Goal: Understand process/instructions: Learn about a topic

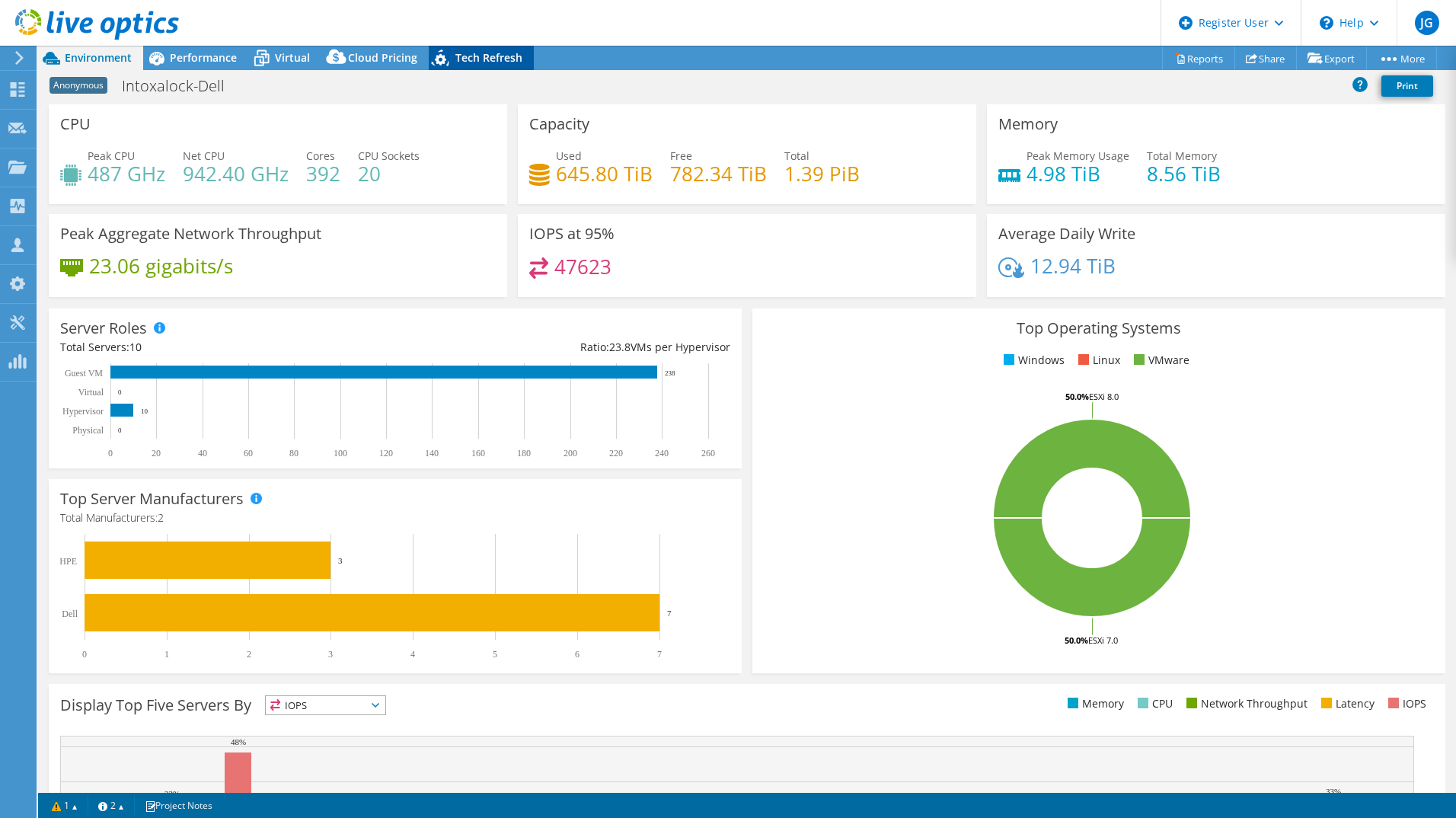
click at [463, 65] on div "Tech Refresh" at bounding box center [481, 58] width 105 height 24
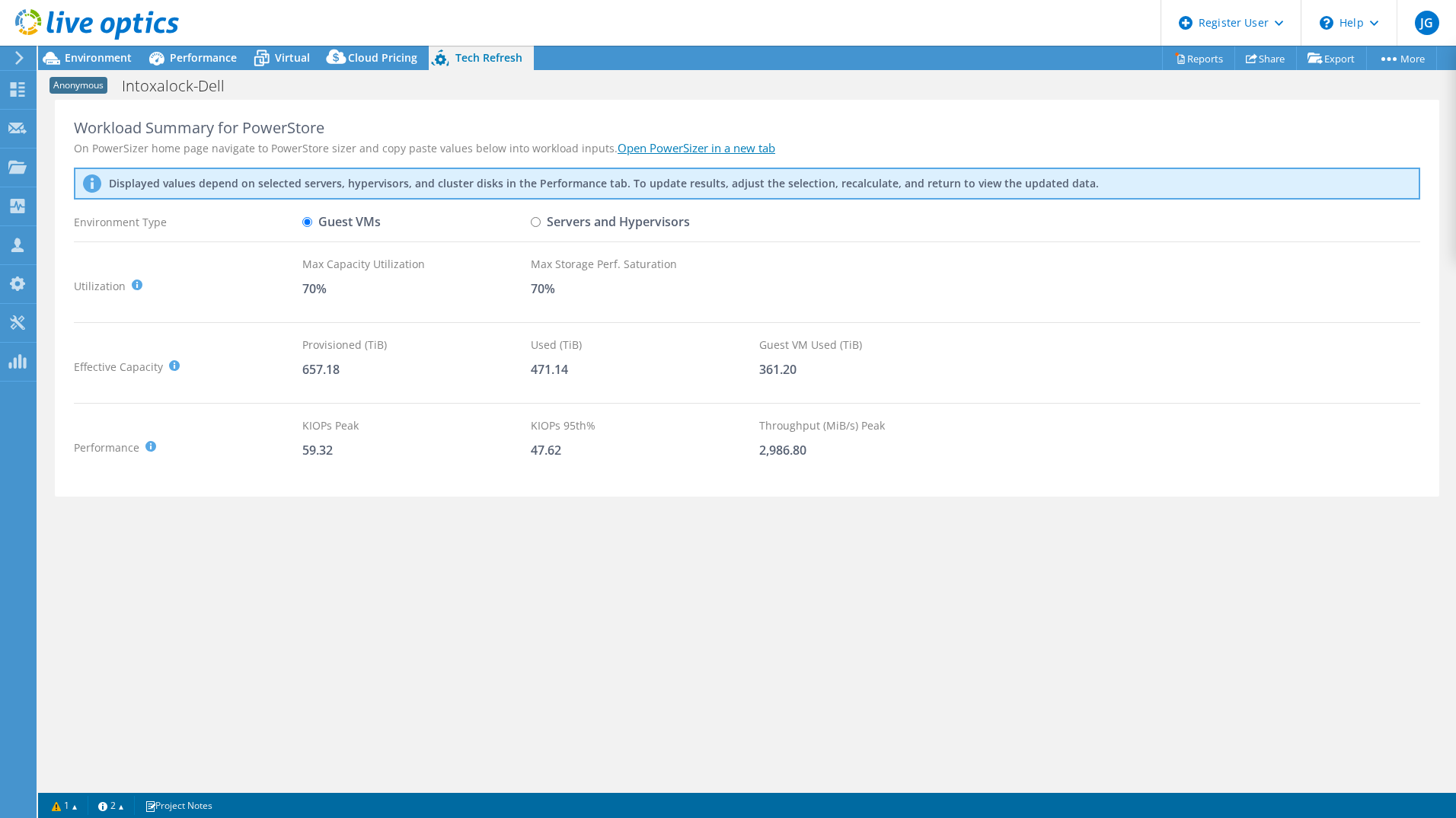
click at [527, 225] on div "Guest VMs" at bounding box center [416, 222] width 229 height 27
click at [534, 224] on input "Servers and Hypervisors" at bounding box center [535, 222] width 10 height 10
radio input "true"
click at [308, 222] on input "Guest VMs" at bounding box center [307, 222] width 10 height 10
radio input "true"
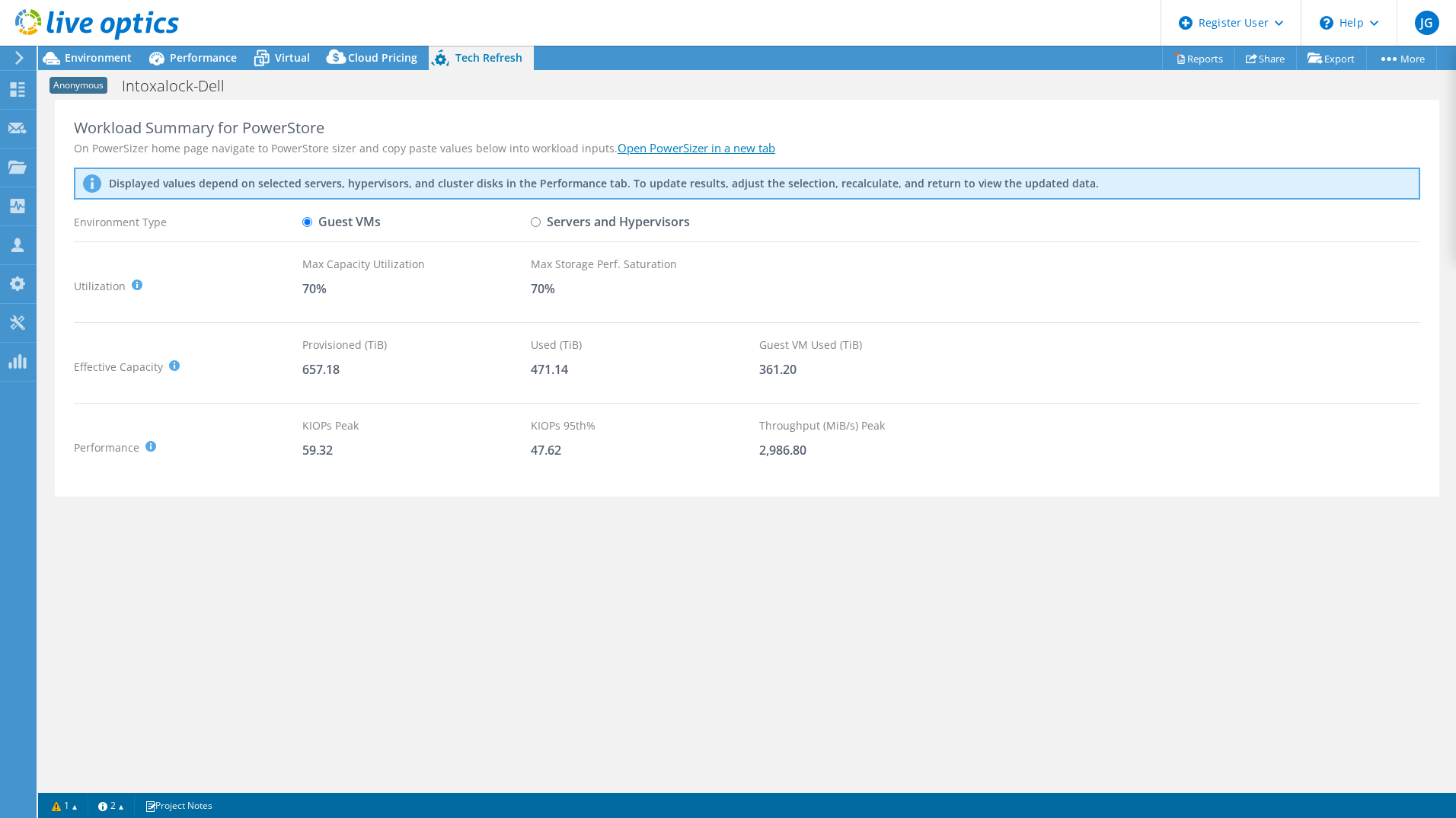
click at [541, 225] on label "Servers and Hypervisors" at bounding box center [610, 222] width 159 height 27
click at [541, 225] on input "Servers and Hypervisors" at bounding box center [535, 222] width 10 height 10
radio input "true"
radio input "false"
